Goal: Check status: Check status

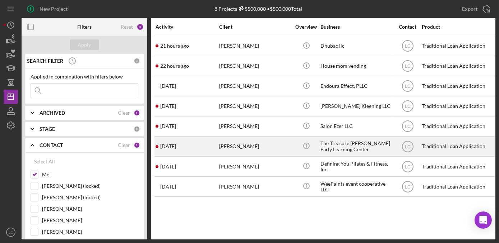
click at [258, 142] on div "[PERSON_NAME]" at bounding box center [255, 146] width 72 height 19
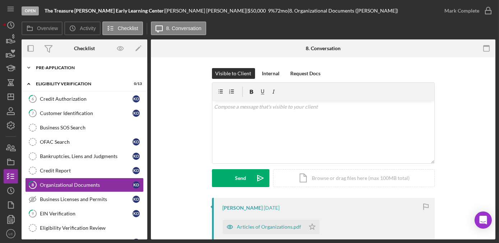
click at [29, 65] on icon "Icon/Expander" at bounding box center [29, 68] width 14 height 14
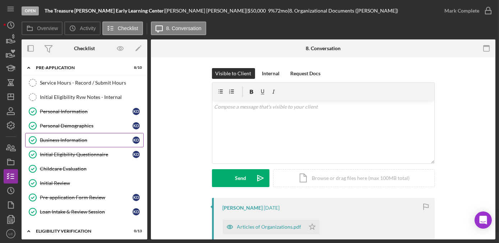
click at [75, 142] on div "Business Information" at bounding box center [86, 140] width 93 height 6
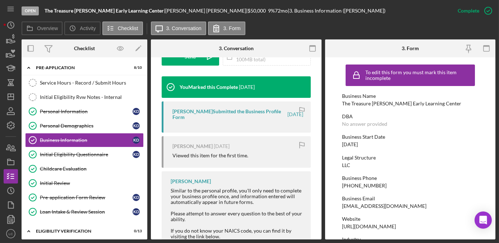
scroll to position [261, 0]
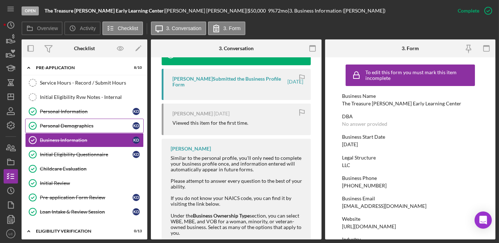
click at [87, 129] on link "Personal Demographics Personal Demographics K D" at bounding box center [84, 126] width 118 height 14
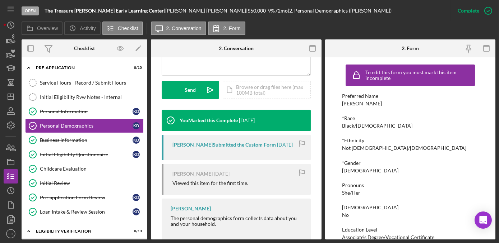
scroll to position [228, 0]
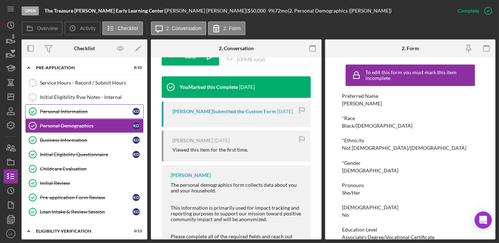
click at [93, 107] on link "Personal Information Personal Information K D" at bounding box center [84, 111] width 118 height 14
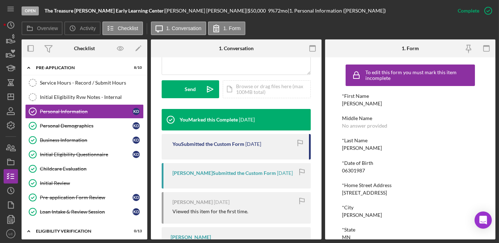
scroll to position [261, 0]
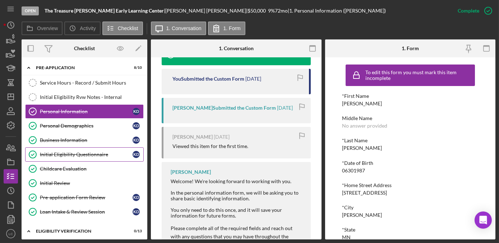
click at [71, 153] on div "Initial Eligibility Questionnaire" at bounding box center [86, 155] width 93 height 6
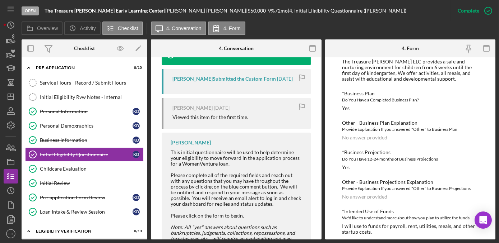
scroll to position [498, 0]
